Goal: Task Accomplishment & Management: Use online tool/utility

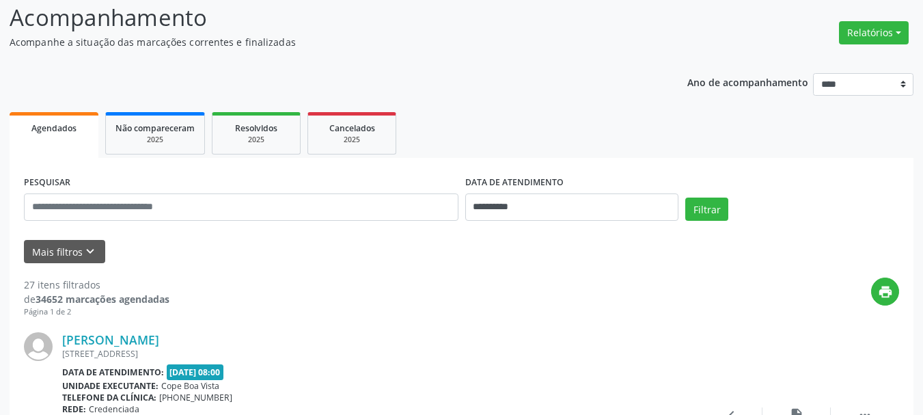
scroll to position [273, 0]
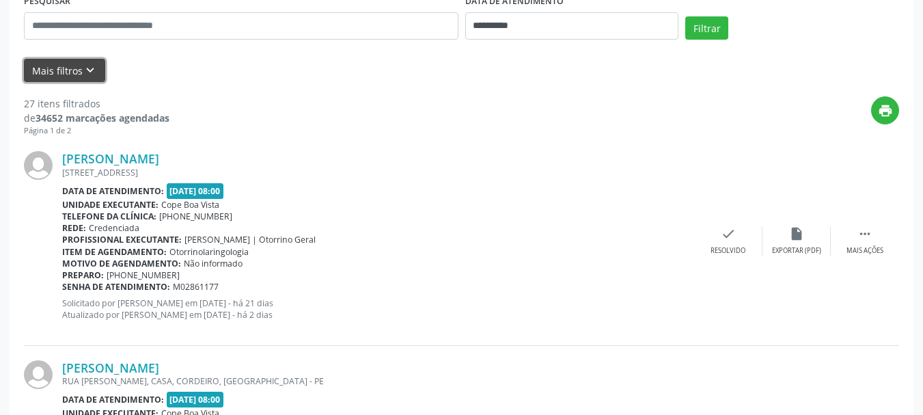
click at [82, 61] on button "Mais filtros keyboard_arrow_down" at bounding box center [64, 71] width 81 height 24
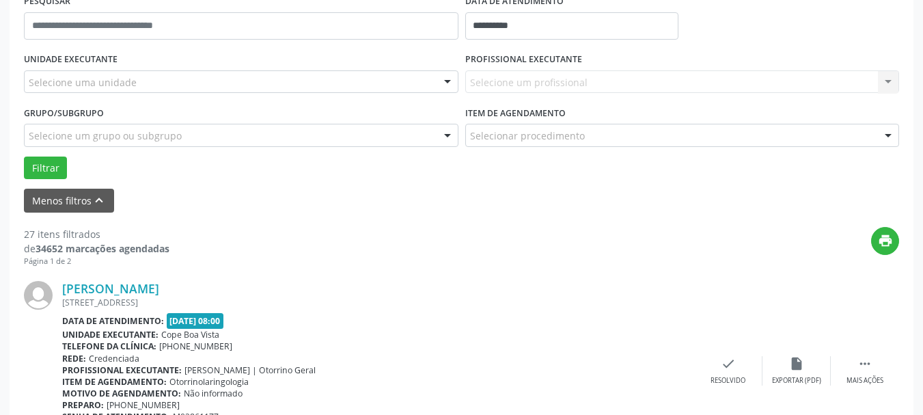
click at [132, 89] on div "Selecione uma unidade" at bounding box center [241, 81] width 434 height 23
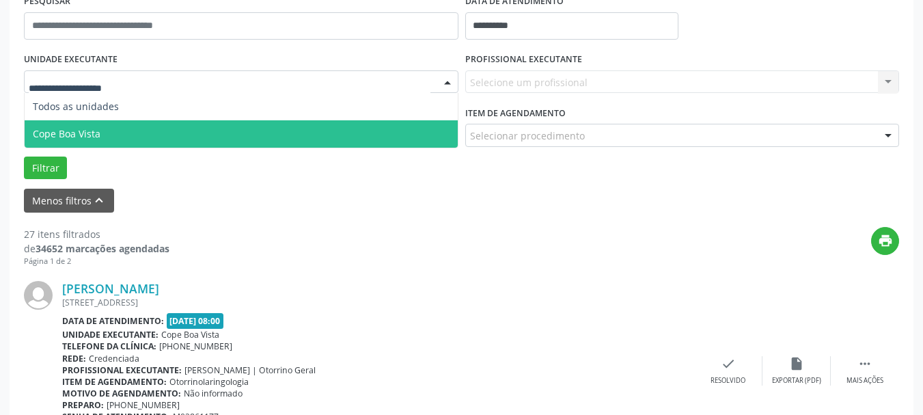
click at [136, 144] on span "Cope Boa Vista" at bounding box center [241, 133] width 433 height 27
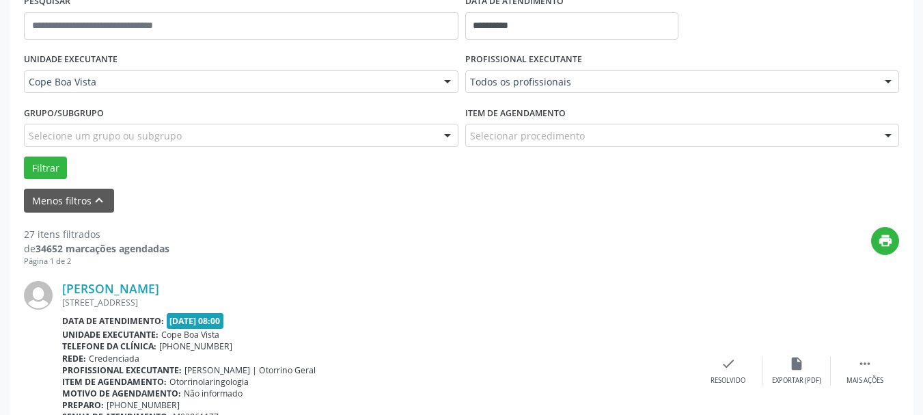
drag, startPoint x: 572, startPoint y: 72, endPoint x: 566, endPoint y: 89, distance: 18.4
click at [572, 73] on div "Todos os profissionais" at bounding box center [682, 81] width 434 height 23
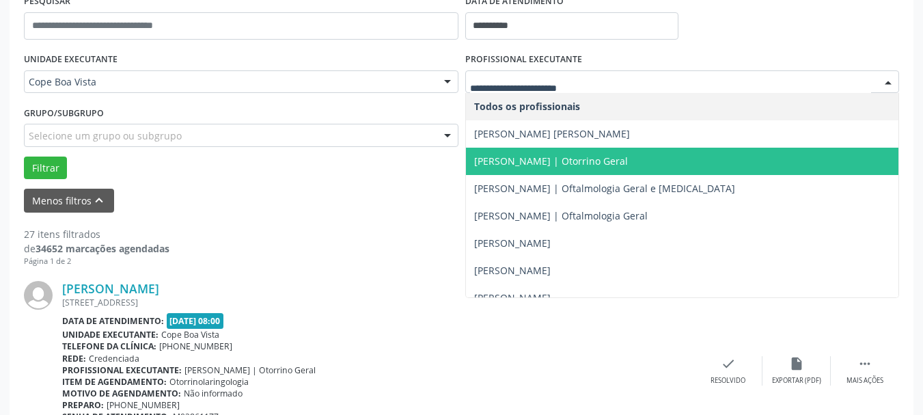
click at [525, 151] on span "[PERSON_NAME] | Otorrino Geral" at bounding box center [682, 161] width 433 height 27
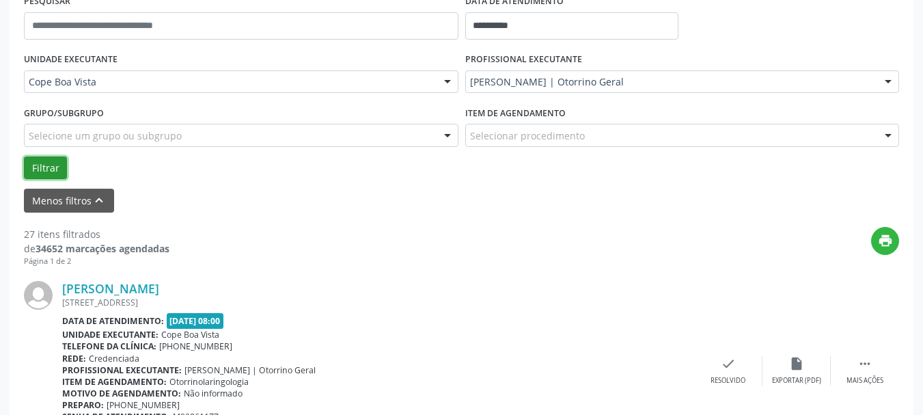
click at [49, 169] on button "Filtrar" at bounding box center [45, 167] width 43 height 23
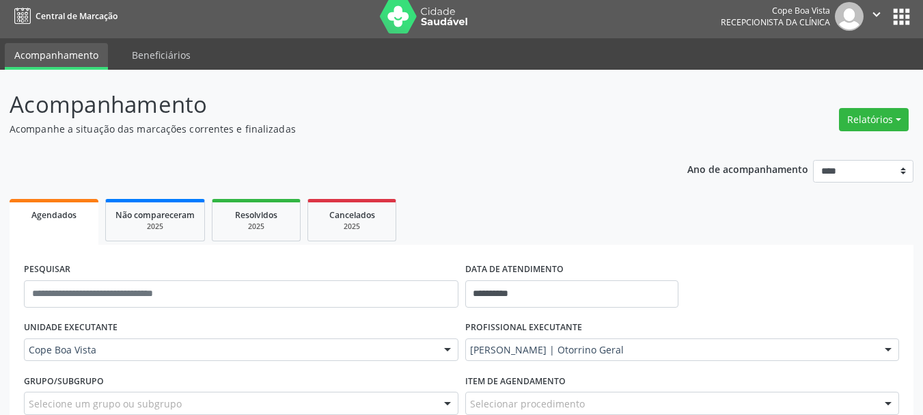
scroll to position [0, 0]
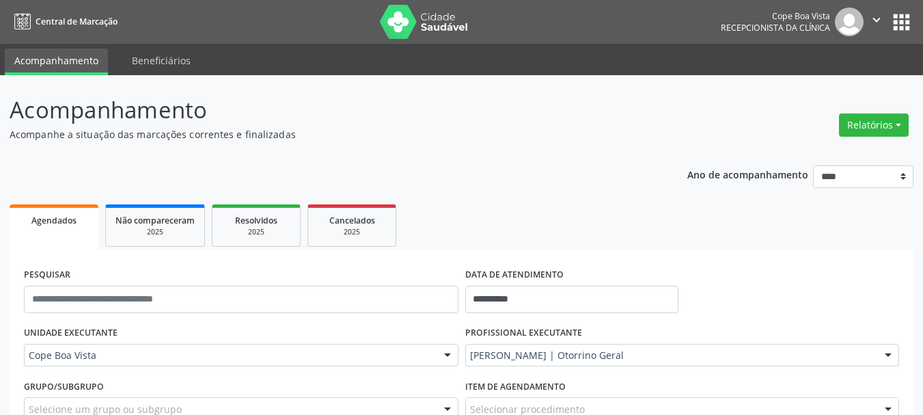
click at [874, 139] on div "Relatórios Agendamentos Procedimentos realizados" at bounding box center [873, 125] width 79 height 33
click at [884, 131] on button "Relatórios" at bounding box center [874, 124] width 70 height 23
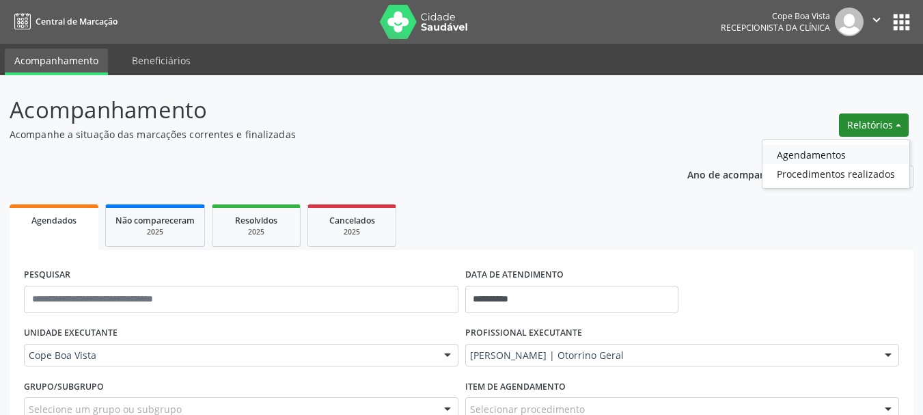
click at [804, 156] on link "Agendamentos" at bounding box center [835, 154] width 147 height 19
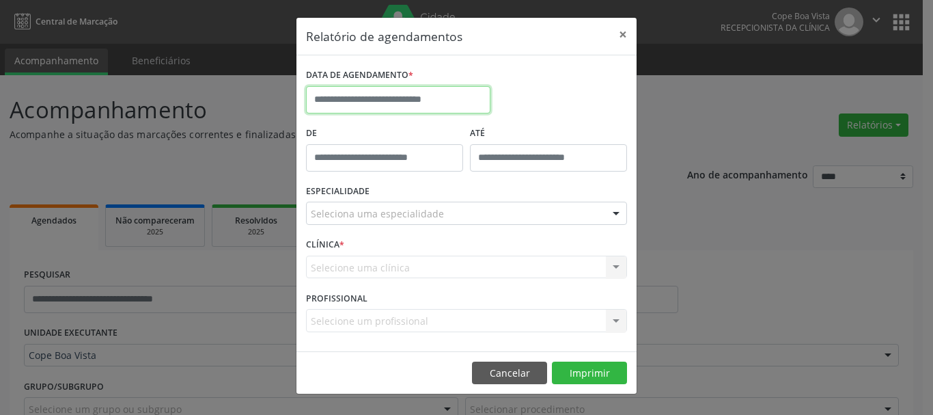
click at [428, 111] on body "**********" at bounding box center [466, 207] width 933 height 415
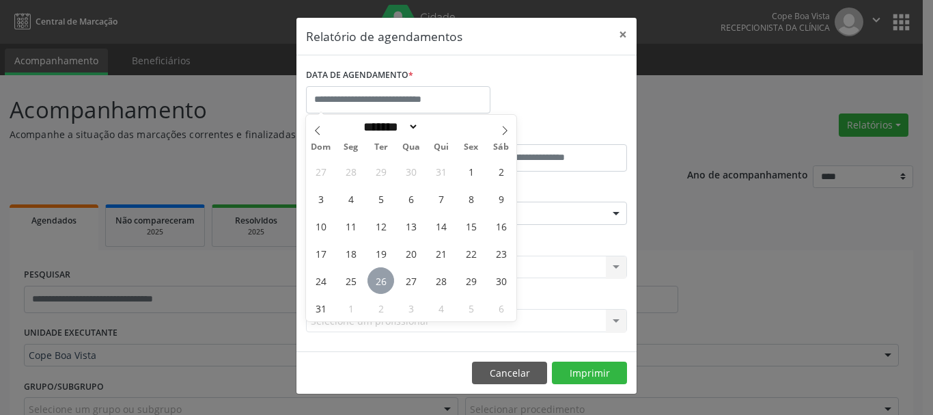
click at [381, 278] on span "26" at bounding box center [380, 280] width 27 height 27
type input "**********"
click at [381, 278] on span "26" at bounding box center [380, 280] width 27 height 27
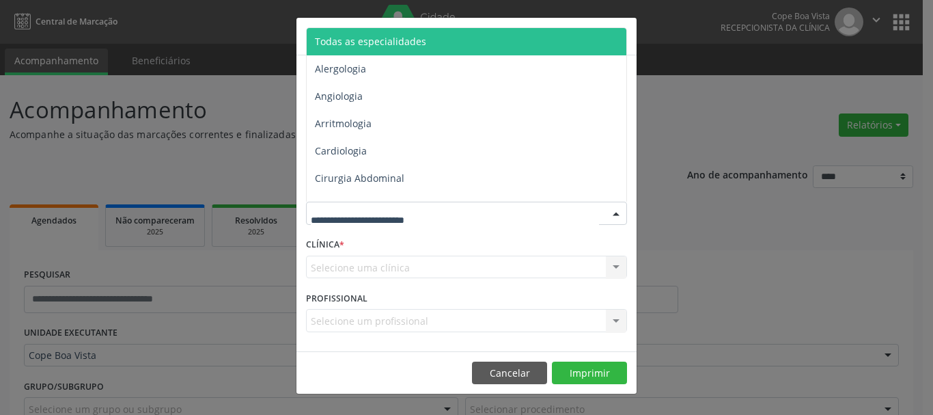
click at [443, 214] on div at bounding box center [466, 212] width 321 height 23
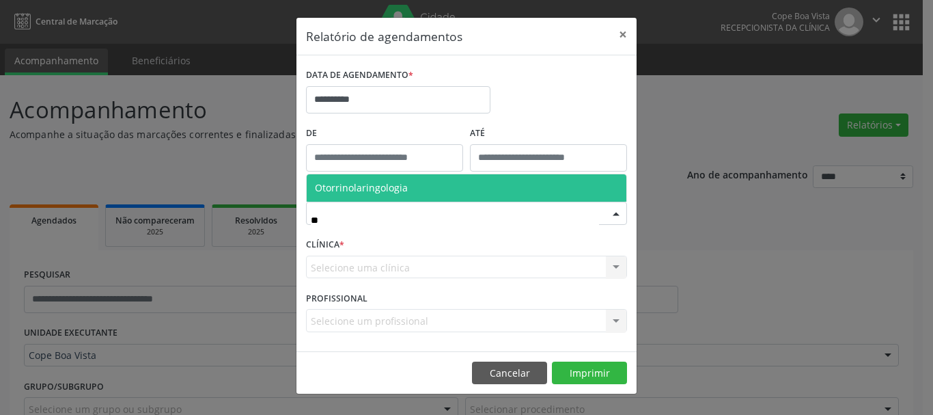
type input "***"
click at [423, 201] on span "Otorrinolaringologia" at bounding box center [467, 187] width 320 height 27
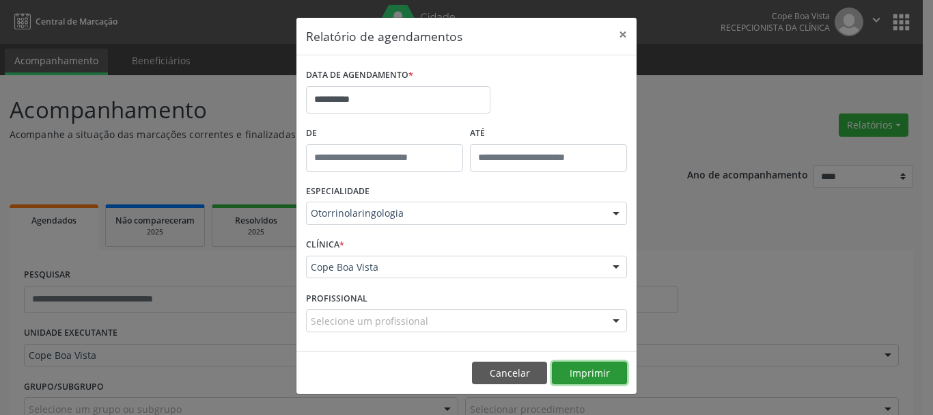
click at [594, 377] on button "Imprimir" at bounding box center [589, 372] width 75 height 23
click at [500, 367] on button "Cancelar" at bounding box center [509, 372] width 75 height 23
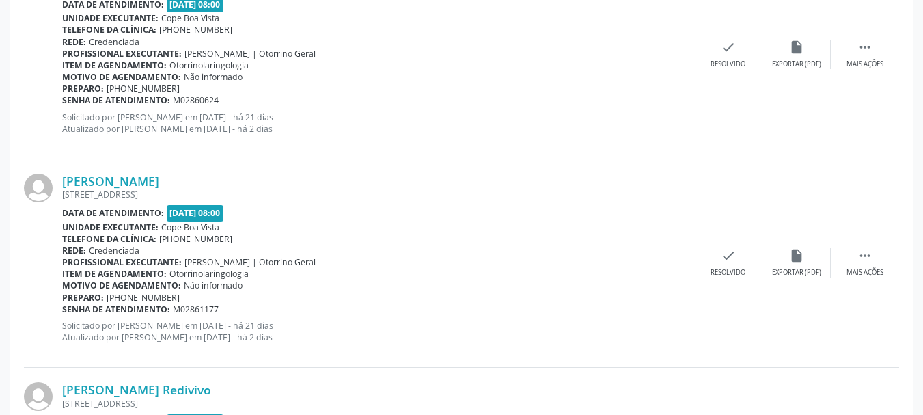
scroll to position [1619, 0]
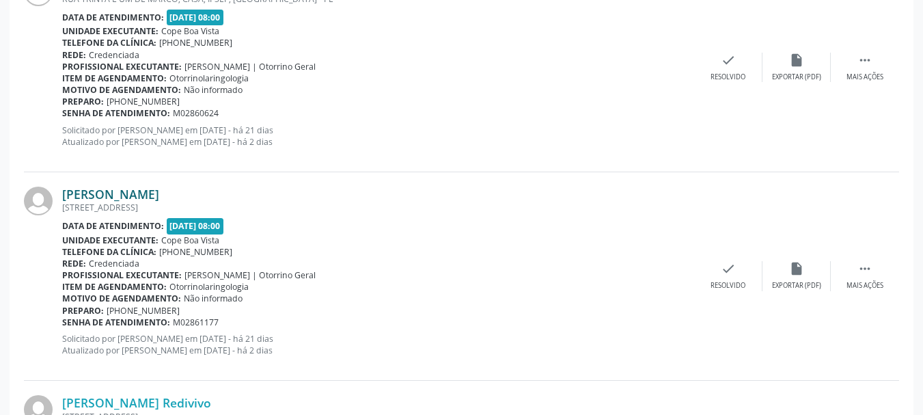
click at [104, 197] on link "[PERSON_NAME]" at bounding box center [110, 193] width 97 height 15
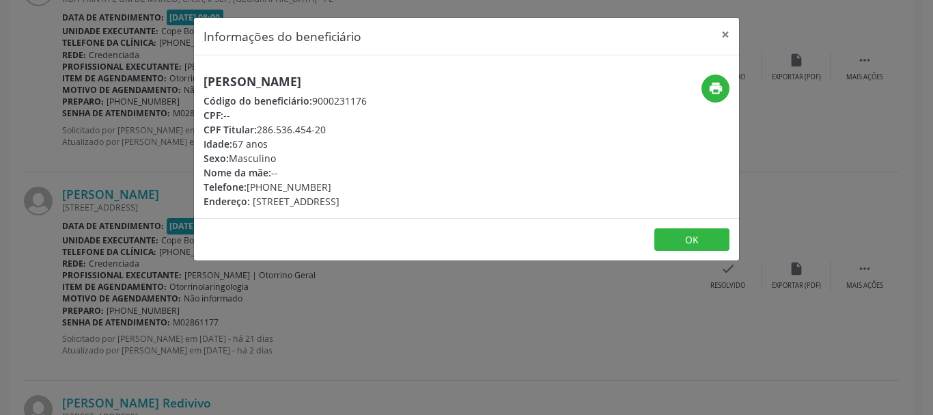
drag, startPoint x: 260, startPoint y: 128, endPoint x: 332, endPoint y: 122, distance: 71.9
click at [332, 122] on div "CPF Titular: 286.536.454-20" at bounding box center [285, 129] width 163 height 14
copy div "286.536.454-20"
drag, startPoint x: 350, startPoint y: 290, endPoint x: 570, endPoint y: 275, distance: 220.5
click at [406, 282] on div "Informações do beneficiário × [PERSON_NAME] Código do beneficiário: 9000231176 …" at bounding box center [466, 207] width 933 height 415
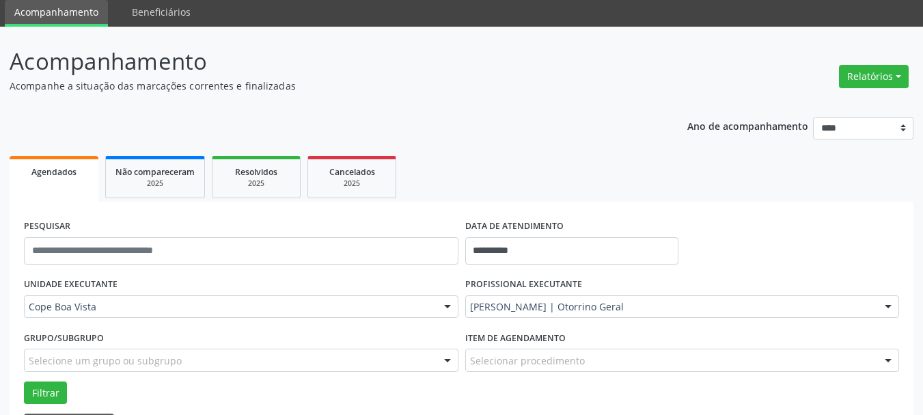
scroll to position [527, 0]
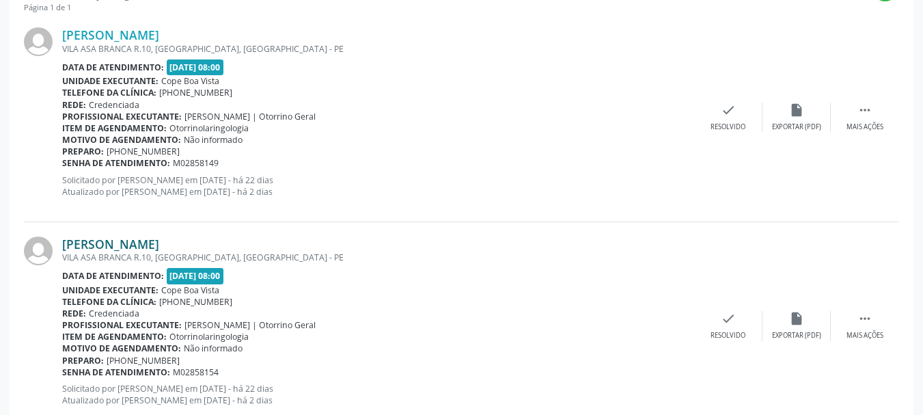
click at [127, 246] on link "[PERSON_NAME]" at bounding box center [110, 243] width 97 height 15
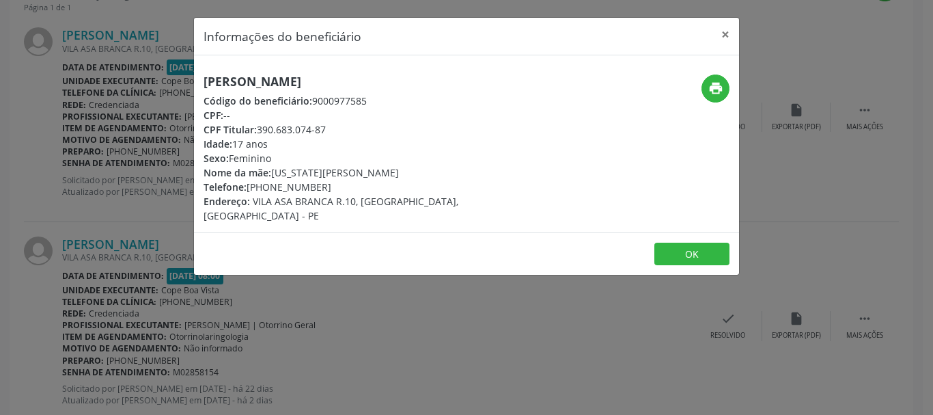
drag, startPoint x: 260, startPoint y: 128, endPoint x: 324, endPoint y: 129, distance: 64.2
click at [324, 129] on div "CPF Titular: 390.683.074-87" at bounding box center [376, 129] width 344 height 14
copy div "390.683.074-87"
click at [675, 242] on button "OK" at bounding box center [691, 253] width 75 height 23
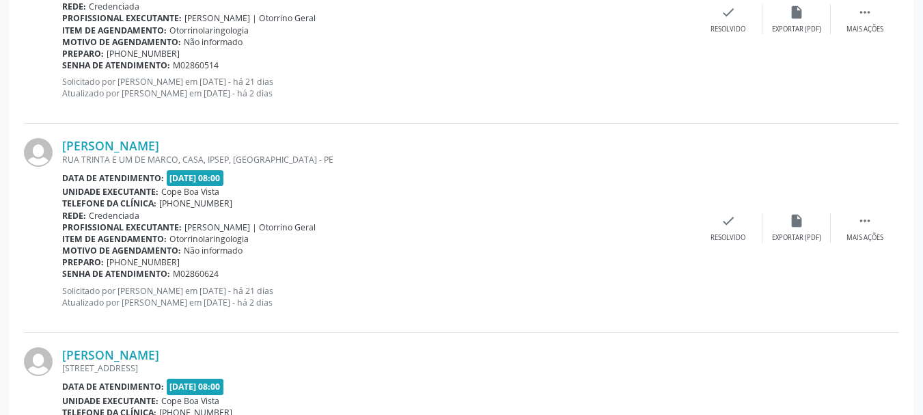
scroll to position [1483, 0]
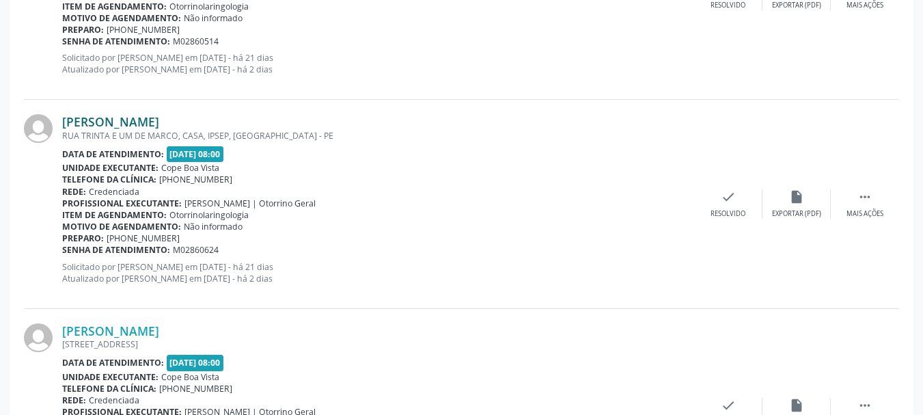
click at [141, 125] on link "[PERSON_NAME]" at bounding box center [110, 121] width 97 height 15
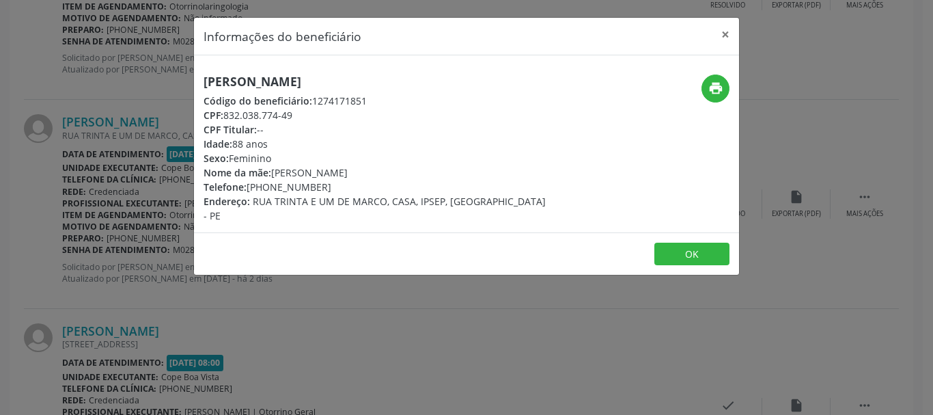
click at [268, 83] on h5 "[PERSON_NAME]" at bounding box center [376, 81] width 344 height 14
click at [267, 83] on h5 "[PERSON_NAME]" at bounding box center [376, 81] width 344 height 14
copy div "[PERSON_NAME]"
click at [686, 249] on button "OK" at bounding box center [691, 253] width 75 height 23
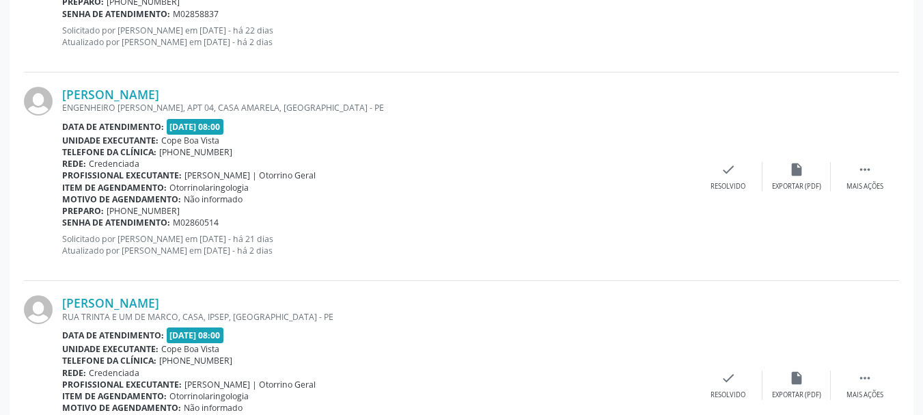
scroll to position [1278, 0]
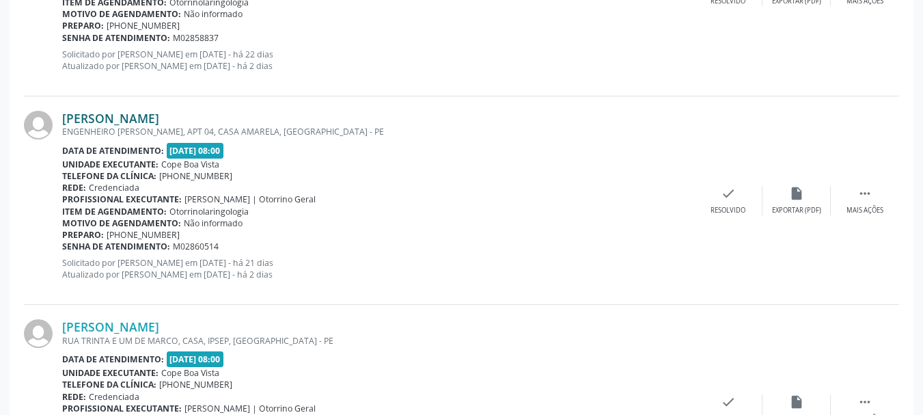
click at [120, 117] on link "[PERSON_NAME]" at bounding box center [110, 118] width 97 height 15
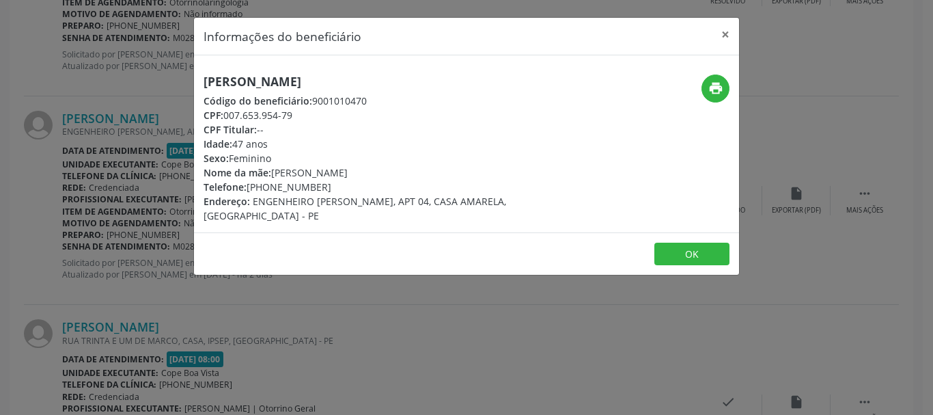
click at [252, 83] on h5 "[PERSON_NAME]" at bounding box center [376, 81] width 344 height 14
copy div "[PERSON_NAME]"
click at [251, 85] on h5 "[PERSON_NAME]" at bounding box center [376, 81] width 344 height 14
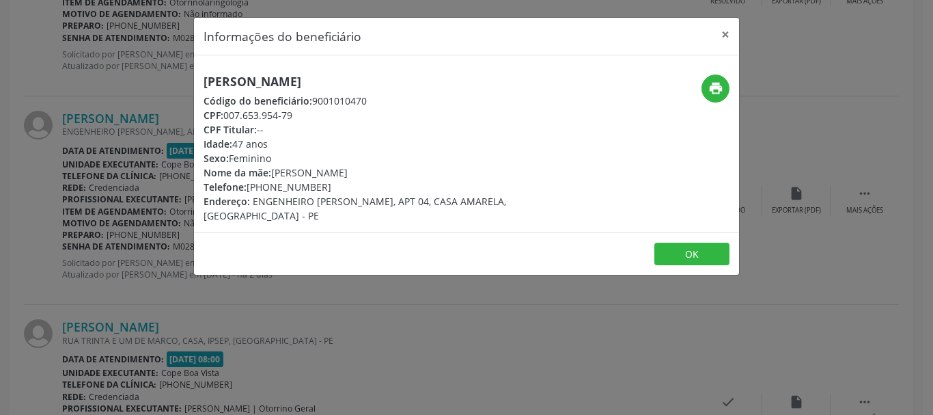
click at [251, 85] on h5 "[PERSON_NAME]" at bounding box center [376, 81] width 344 height 14
click at [121, 214] on div "Informações do beneficiário × [PERSON_NAME] Código do beneficiário: 9001010470 …" at bounding box center [466, 207] width 933 height 415
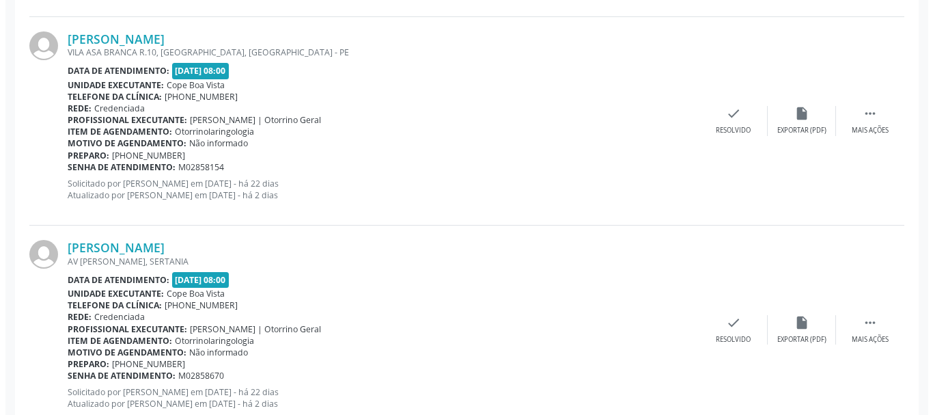
scroll to position [458, 0]
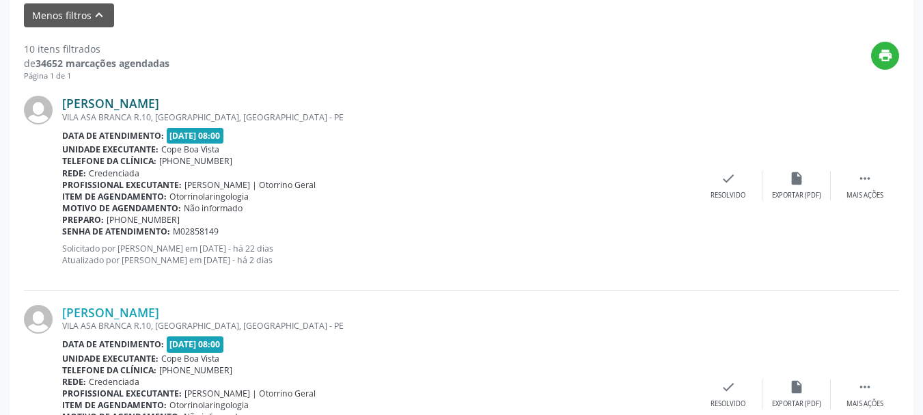
click at [138, 100] on link "[PERSON_NAME]" at bounding box center [110, 103] width 97 height 15
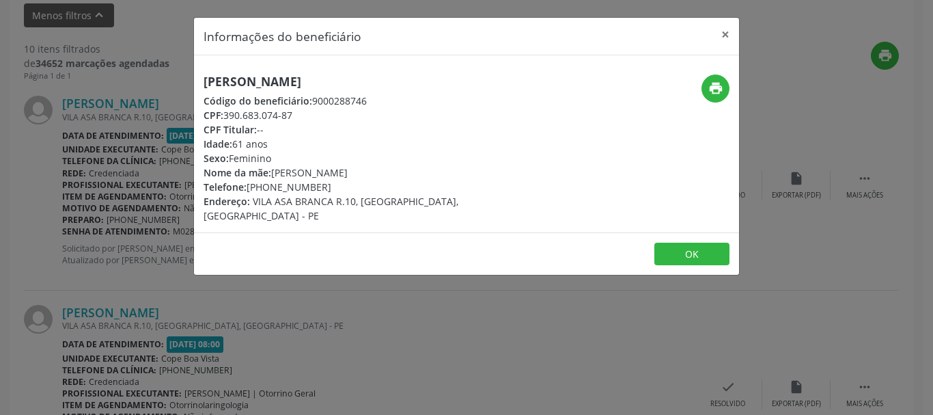
drag, startPoint x: 228, startPoint y: 115, endPoint x: 306, endPoint y: 113, distance: 77.9
click at [306, 113] on div "CPF: 390.683.074-87" at bounding box center [376, 115] width 344 height 14
copy div "390.683.074-87"
click at [281, 86] on h5 "[PERSON_NAME]" at bounding box center [376, 81] width 344 height 14
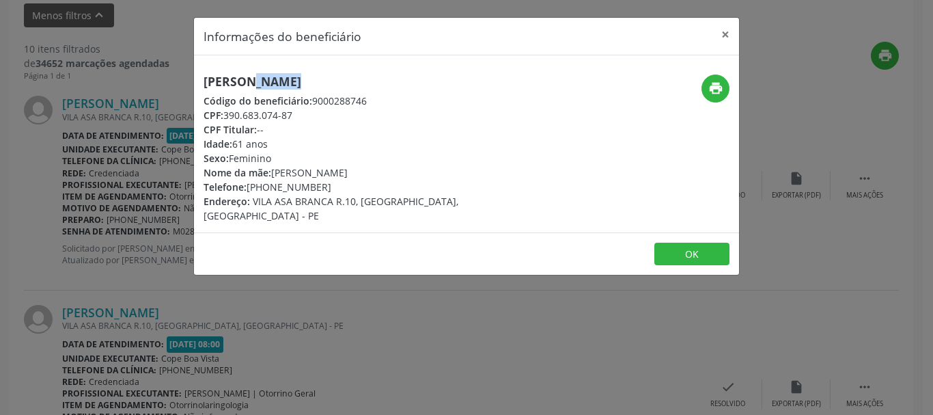
click at [281, 86] on h5 "[PERSON_NAME]" at bounding box center [376, 81] width 344 height 14
copy div "[PERSON_NAME]"
